Goal: Navigation & Orientation: Find specific page/section

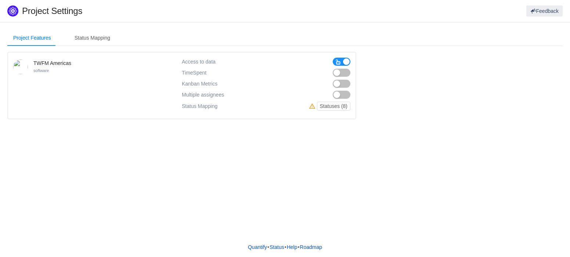
click at [346, 60] on button "button" at bounding box center [342, 62] width 18 height 8
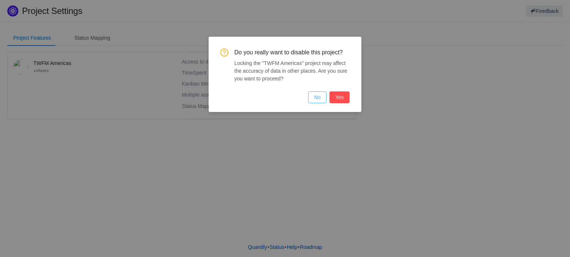
click at [317, 99] on button "No" at bounding box center [317, 97] width 18 height 12
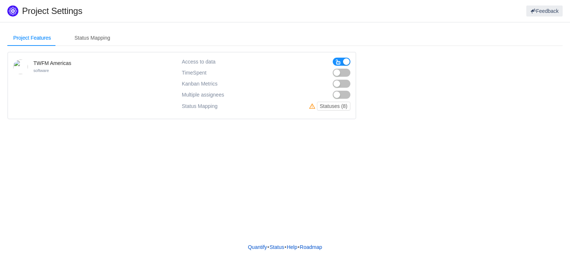
click at [340, 86] on button "button" at bounding box center [342, 84] width 18 height 8
click at [338, 74] on button "button" at bounding box center [342, 73] width 18 height 8
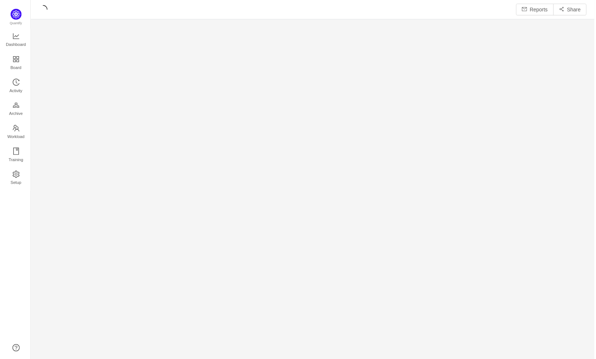
scroll to position [350, 551]
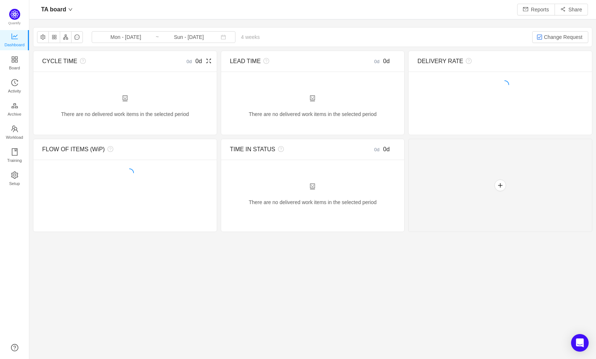
scroll to position [348, 551]
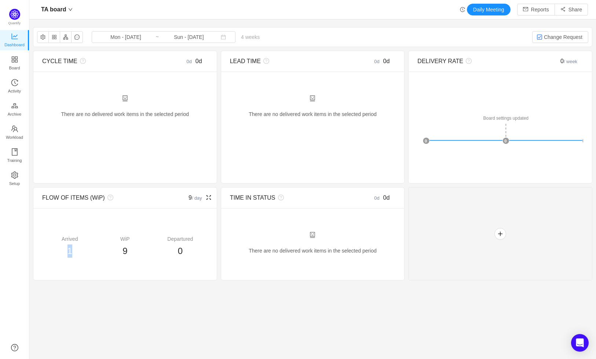
drag, startPoint x: 361, startPoint y: 202, endPoint x: 368, endPoint y: 202, distance: 7.0
click at [98, 244] on div "1" at bounding box center [69, 250] width 55 height 13
click at [16, 46] on span "Dashboard" at bounding box center [14, 44] width 20 height 15
click at [17, 59] on icon "icon: appstore" at bounding box center [14, 59] width 7 height 7
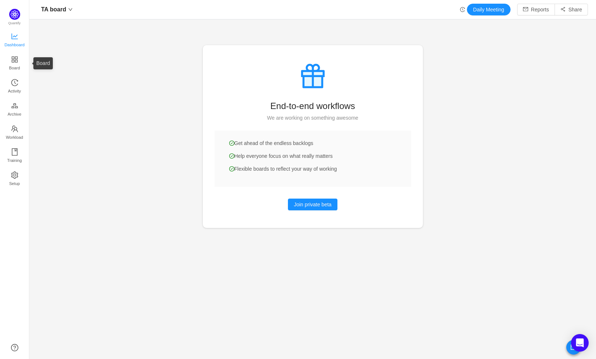
click at [10, 37] on span "Dashboard" at bounding box center [14, 44] width 20 height 15
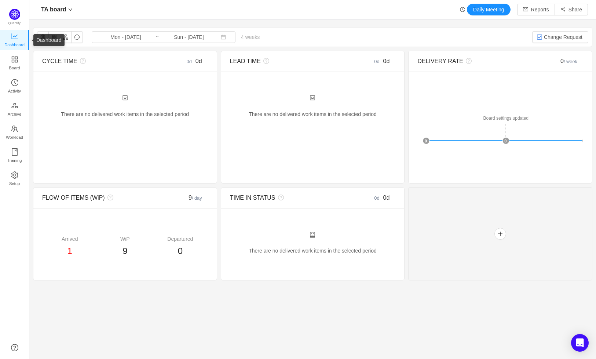
click at [14, 39] on span "Dashboard" at bounding box center [14, 44] width 20 height 15
click at [18, 136] on span "Workload" at bounding box center [14, 137] width 17 height 15
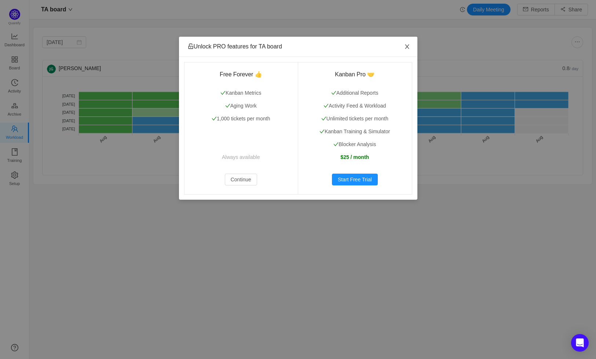
click at [408, 47] on icon "icon: close" at bounding box center [408, 47] width 6 height 6
click at [235, 181] on button "Continue" at bounding box center [241, 180] width 32 height 12
click at [240, 179] on button "Continue" at bounding box center [241, 180] width 32 height 12
click at [410, 47] on icon "icon: close" at bounding box center [408, 47] width 6 height 6
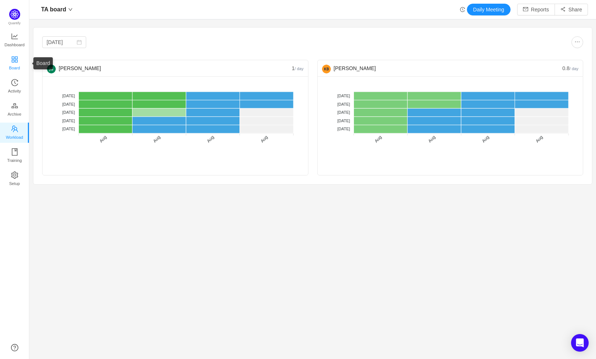
click at [17, 56] on icon "icon: appstore" at bounding box center [14, 59] width 7 height 7
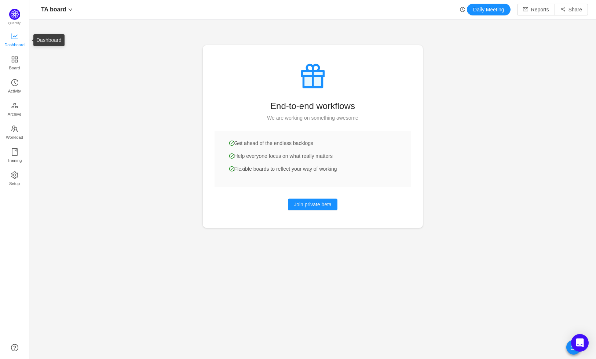
click at [15, 44] on span "Dashboard" at bounding box center [14, 44] width 20 height 15
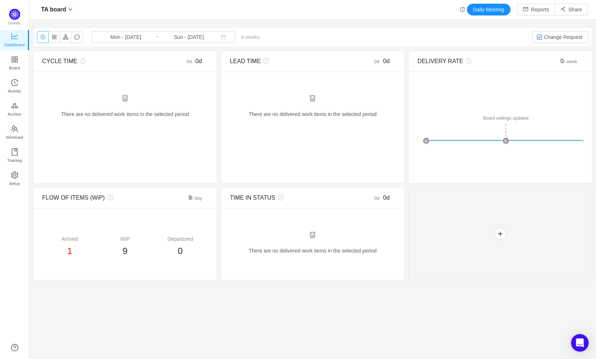
click at [47, 37] on button "button" at bounding box center [43, 37] width 12 height 12
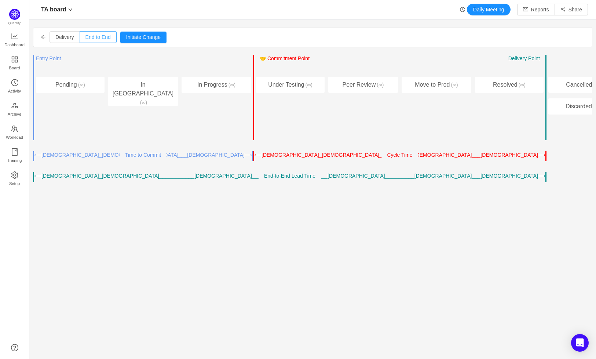
click at [97, 37] on span "End to End" at bounding box center [98, 37] width 25 height 6
click at [86, 39] on input "End to End" at bounding box center [86, 39] width 0 height 0
click at [42, 34] on div "Delivery End to End Pull Push Initiate Change Cancel Confirm" at bounding box center [312, 37] width 559 height 19
click at [41, 40] on div "Delivery End to End Pull Push Initiate Change Cancel Confirm" at bounding box center [312, 37] width 559 height 19
click at [95, 36] on span "End to End" at bounding box center [98, 37] width 25 height 6
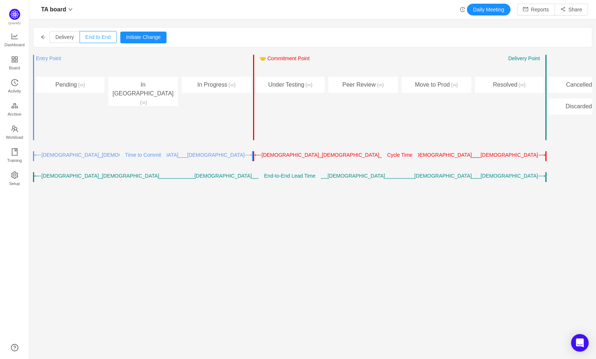
click at [86, 39] on input "End to End" at bounding box center [86, 39] width 0 height 0
click at [67, 39] on span "Delivery" at bounding box center [64, 37] width 19 height 6
click at [55, 39] on input "Delivery" at bounding box center [55, 39] width 0 height 0
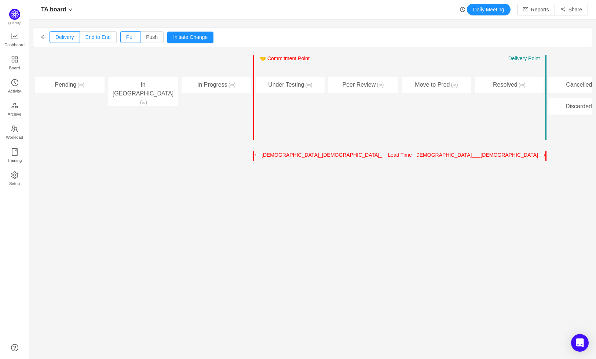
click at [94, 37] on span "End to End" at bounding box center [98, 37] width 25 height 6
click at [86, 39] on input "End to End" at bounding box center [86, 39] width 0 height 0
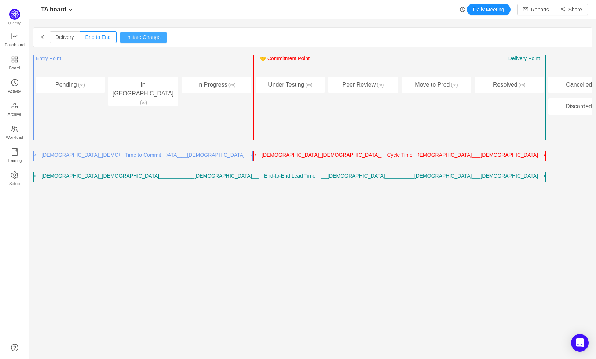
click at [134, 37] on button "Initiate Change" at bounding box center [143, 38] width 46 height 12
click at [126, 37] on button "Cancel" at bounding box center [134, 38] width 28 height 12
click at [19, 86] on span "Activity" at bounding box center [14, 91] width 13 height 15
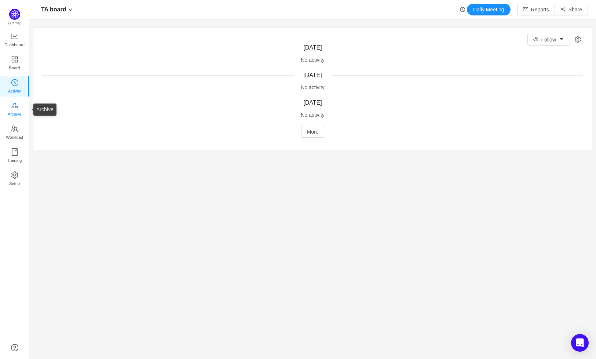
click at [18, 106] on icon "icon: gold" at bounding box center [14, 105] width 7 height 7
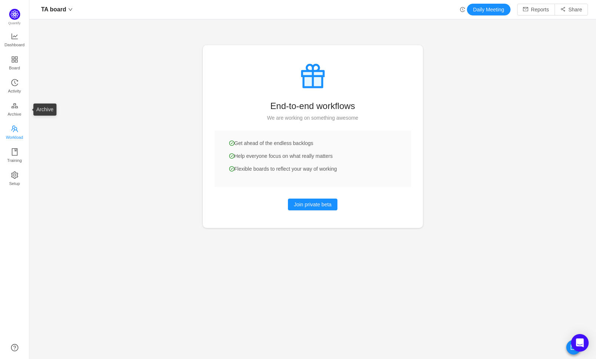
click at [15, 133] on span "Workload" at bounding box center [14, 137] width 17 height 15
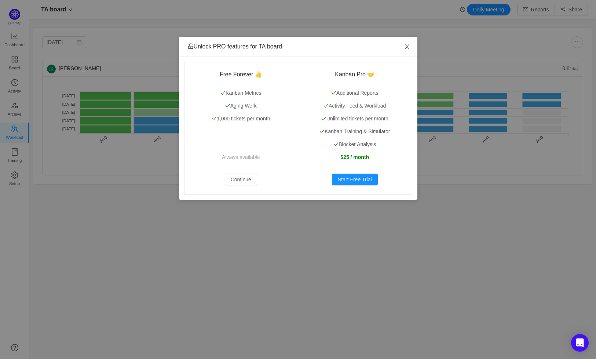
click at [403, 46] on span "Close" at bounding box center [407, 47] width 21 height 21
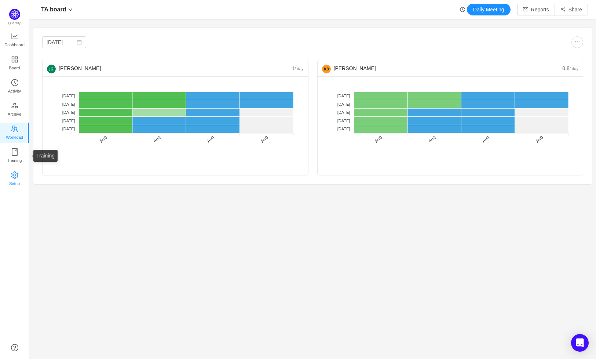
click at [18, 176] on link "Setup" at bounding box center [14, 179] width 7 height 15
